Goal: Navigation & Orientation: Find specific page/section

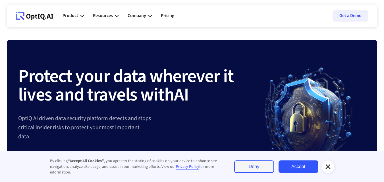
click at [329, 167] on icon at bounding box center [327, 166] width 7 height 7
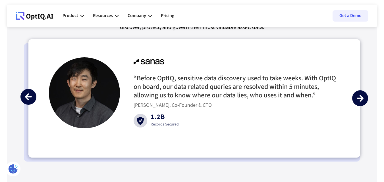
scroll to position [1345, 0]
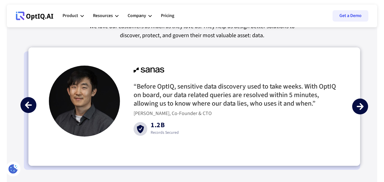
click at [360, 102] on div "next slide" at bounding box center [360, 107] width 16 height 16
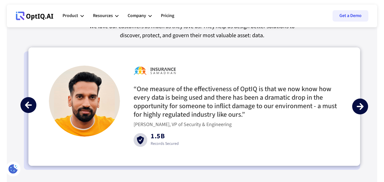
click at [360, 102] on div "next slide" at bounding box center [360, 107] width 16 height 16
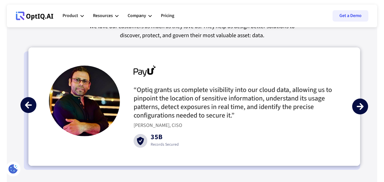
click at [360, 102] on div "next slide" at bounding box center [360, 107] width 16 height 16
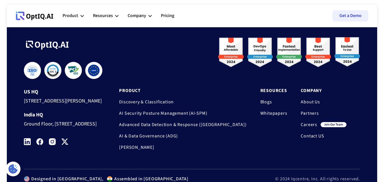
scroll to position [1903, 0]
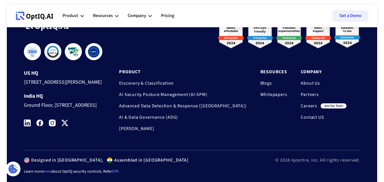
click at [311, 107] on link "Careers" at bounding box center [309, 106] width 16 height 6
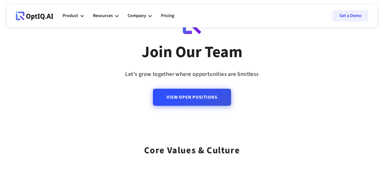
scroll to position [52, 0]
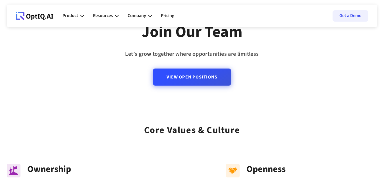
click at [197, 71] on link "View Open Positions" at bounding box center [192, 76] width 78 height 17
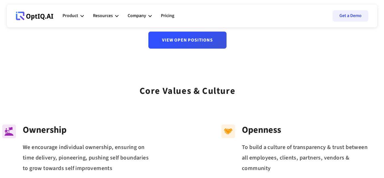
scroll to position [0, 5]
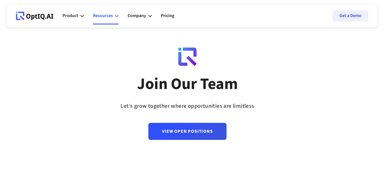
click at [116, 14] on icon at bounding box center [116, 15] width 3 height 3
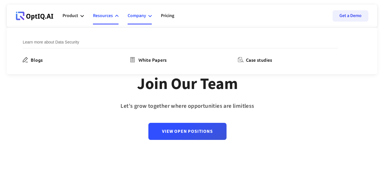
click at [147, 15] on div "Company" at bounding box center [140, 15] width 24 height 17
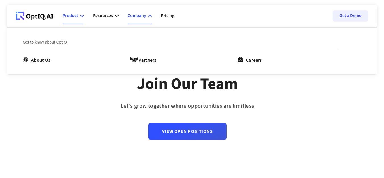
click at [82, 18] on div "Product" at bounding box center [72, 15] width 21 height 17
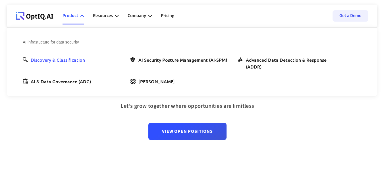
click at [77, 60] on div "Discovery & Classification" at bounding box center [58, 59] width 54 height 7
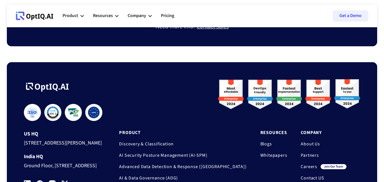
scroll to position [980, 0]
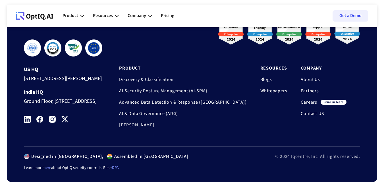
click at [46, 167] on link "here" at bounding box center [47, 168] width 8 height 6
